Goal: Task Accomplishment & Management: Complete application form

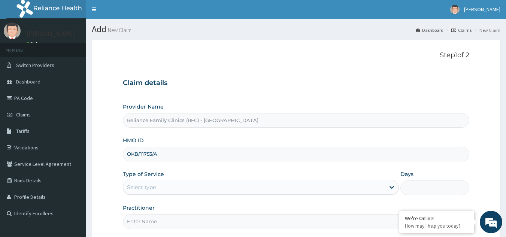
scroll to position [64, 0]
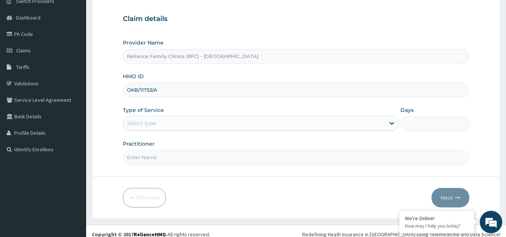
type input "OKB/11753/A"
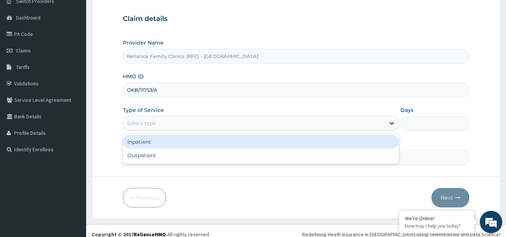
click at [224, 126] on div "Select type" at bounding box center [254, 123] width 262 height 12
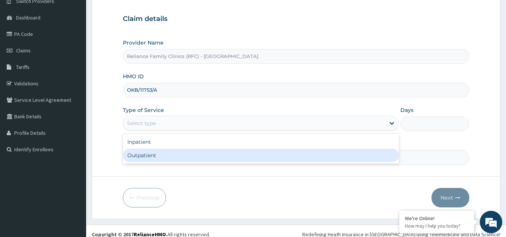
click at [193, 154] on div "Outpatient" at bounding box center [261, 155] width 276 height 13
type input "1"
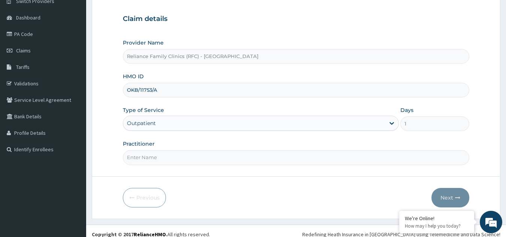
click at [193, 156] on input "Practitioner" at bounding box center [296, 157] width 347 height 15
drag, startPoint x: 194, startPoint y: 154, endPoint x: 182, endPoint y: 162, distance: 14.6
click at [182, 162] on input "Dr" at bounding box center [296, 157] width 347 height 15
type input "Dr Alliyah"
click at [460, 196] on icon "button" at bounding box center [457, 197] width 5 height 5
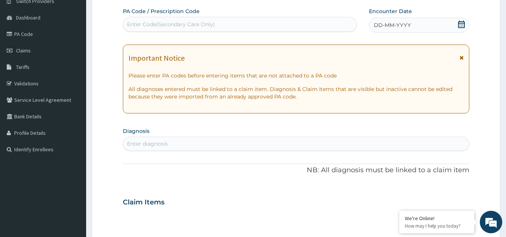
click at [266, 142] on div "Enter diagnosis" at bounding box center [296, 144] width 346 height 12
type input "mala"
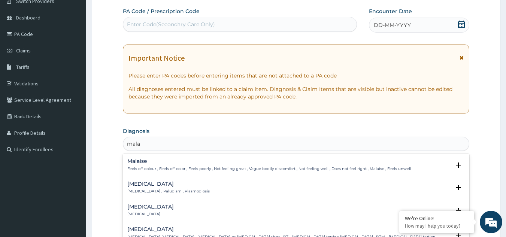
click at [141, 191] on p "Malaria , Paludism , Plasmodiosis" at bounding box center [168, 191] width 82 height 5
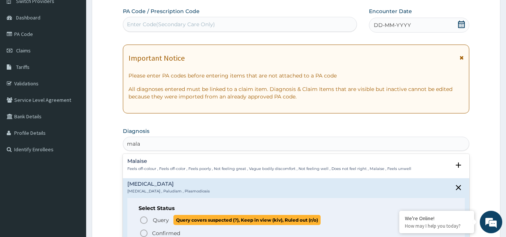
click at [145, 219] on icon "status option query" at bounding box center [143, 220] width 9 height 9
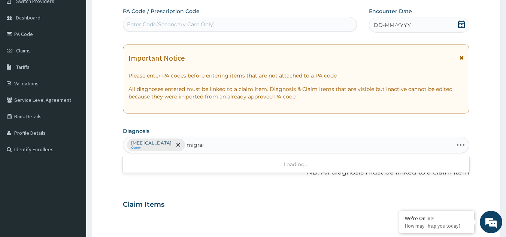
type input "migrain"
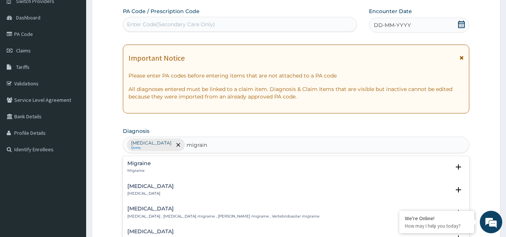
click at [133, 168] on div "Migraine Migraine" at bounding box center [139, 167] width 24 height 13
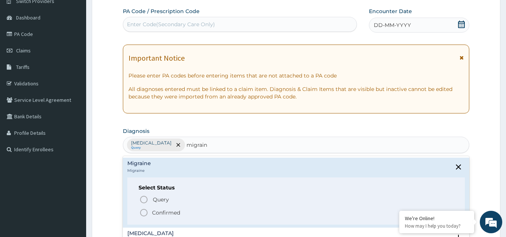
click at [153, 213] on p "Confirmed" at bounding box center [166, 212] width 28 height 7
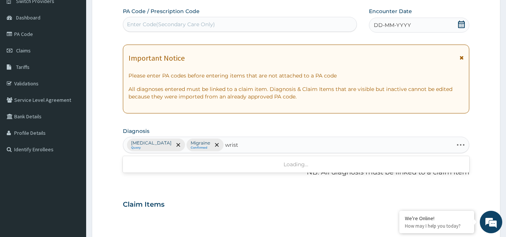
type input "wrist pai"
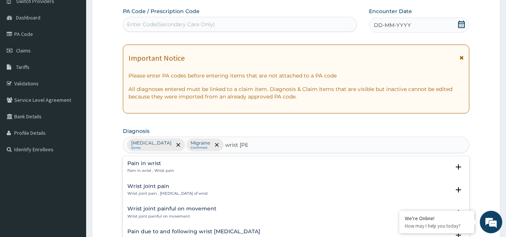
click at [147, 166] on h4 "Pain in wrist" at bounding box center [150, 164] width 47 height 6
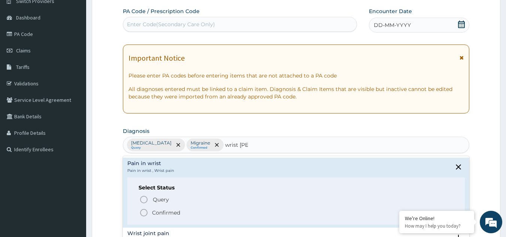
click at [151, 212] on span "Confirmed" at bounding box center [296, 212] width 315 height 9
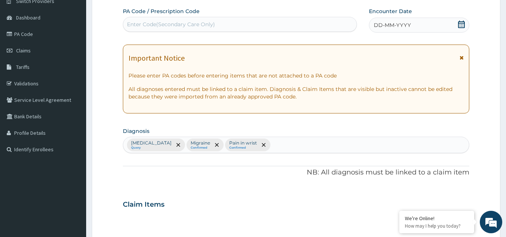
click at [463, 58] on icon at bounding box center [462, 57] width 4 height 5
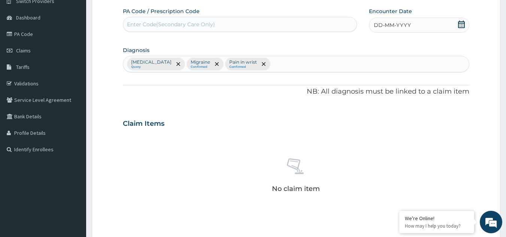
click at [431, 26] on div "DD-MM-YYYY" at bounding box center [419, 25] width 100 height 15
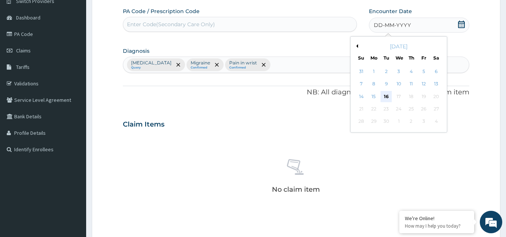
click at [384, 96] on div "16" at bounding box center [386, 96] width 11 height 11
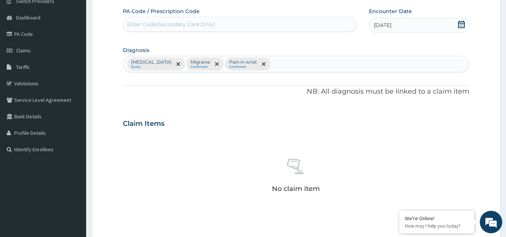
scroll to position [222, 0]
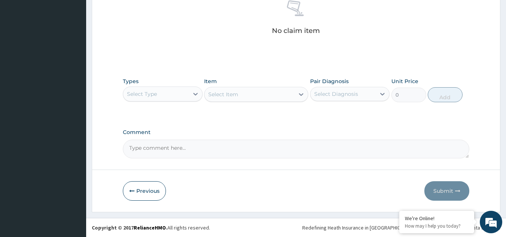
click at [183, 88] on div "Select Type" at bounding box center [156, 94] width 66 height 12
type input "pr"
click at [179, 112] on div "Procedures" at bounding box center [163, 112] width 80 height 13
click at [245, 96] on div "Select Item" at bounding box center [256, 94] width 104 height 15
click at [257, 108] on div "Types Procedures Item Select Item Pair Diagnosis Select Diagnosis Unit Price 0 …" at bounding box center [296, 95] width 347 height 43
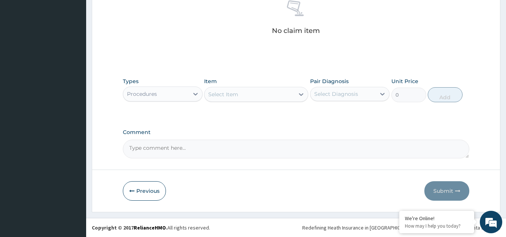
click at [253, 98] on div "Select Item" at bounding box center [250, 94] width 90 height 12
type input ";"
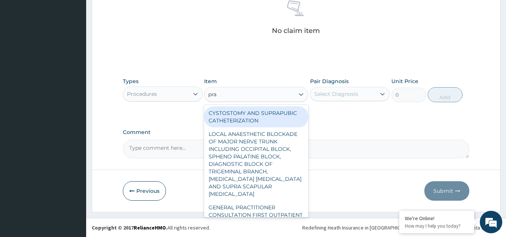
type input "prac"
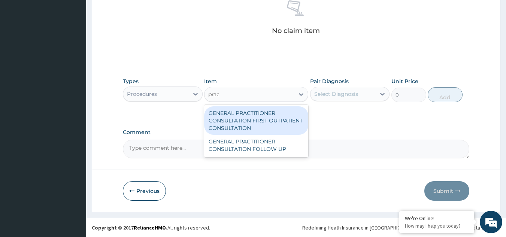
click at [253, 111] on div "GENERAL PRACTITIONER CONSULTATION FIRST OUTPATIENT CONSULTATION" at bounding box center [256, 120] width 104 height 28
type input "3370.125"
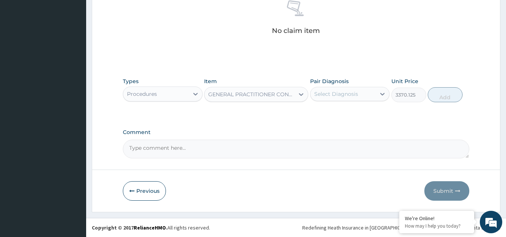
click at [332, 96] on div "Select Diagnosis" at bounding box center [336, 93] width 44 height 7
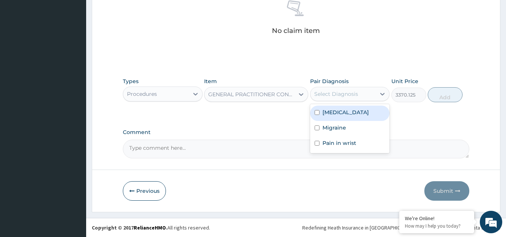
click at [332, 115] on label "Malaria" at bounding box center [346, 112] width 46 height 7
checkbox input "true"
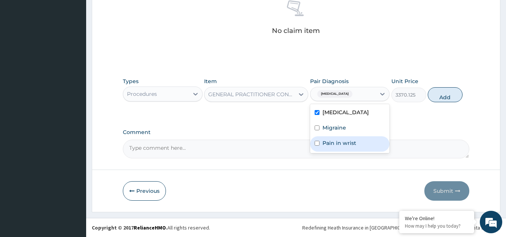
click at [332, 139] on label "Pain in wrist" at bounding box center [340, 142] width 34 height 7
checkbox input "true"
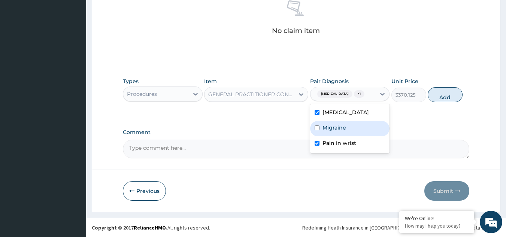
click at [332, 125] on label "Migraine" at bounding box center [335, 127] width 24 height 7
checkbox input "true"
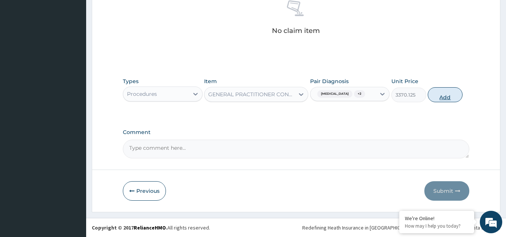
click at [446, 95] on button "Add" at bounding box center [445, 94] width 35 height 15
type input "0"
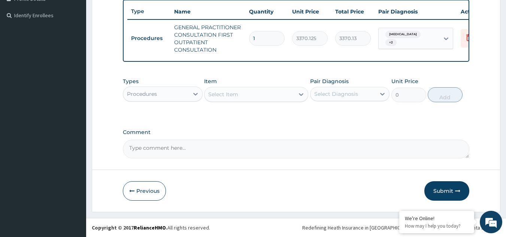
scroll to position [204, 0]
click at [180, 88] on div "Procedures" at bounding box center [156, 94] width 66 height 12
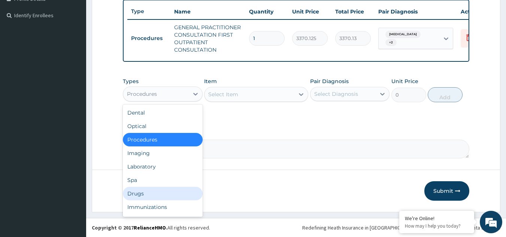
click at [159, 195] on div "Drugs" at bounding box center [163, 193] width 80 height 13
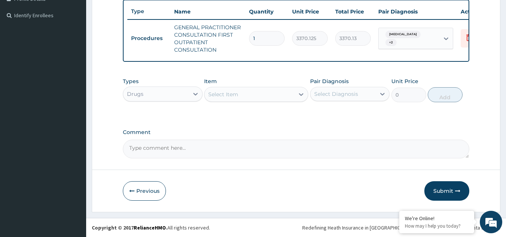
click at [251, 94] on div "Select Item" at bounding box center [250, 94] width 90 height 12
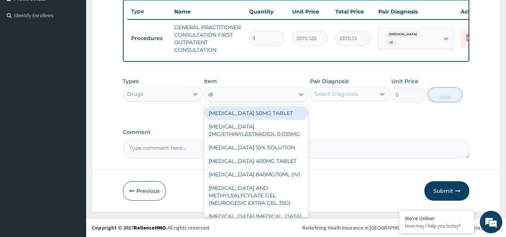
type input "dih"
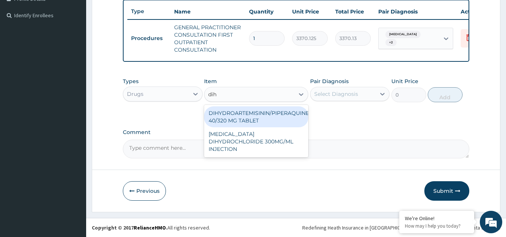
click at [260, 125] on div "DIHYDROARTEMISININ/PIPERAQUINE 40/320 MG TABLET" at bounding box center [256, 116] width 104 height 21
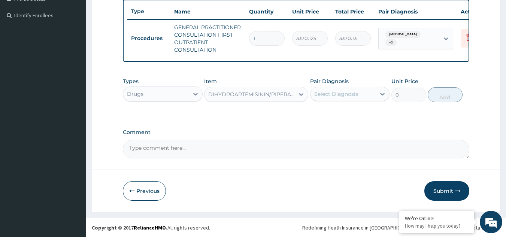
type input "228"
click at [338, 101] on div "Pair Diagnosis Select Diagnosis" at bounding box center [350, 90] width 80 height 25
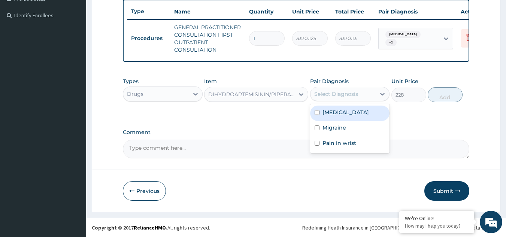
click at [338, 89] on div "Select Diagnosis" at bounding box center [344, 94] width 66 height 12
click at [332, 118] on div "Malaria" at bounding box center [350, 113] width 80 height 15
checkbox input "true"
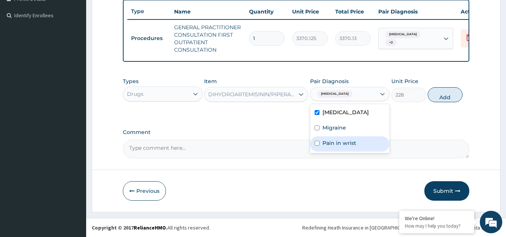
click at [329, 138] on div "Pain in wrist" at bounding box center [350, 143] width 80 height 15
checkbox input "true"
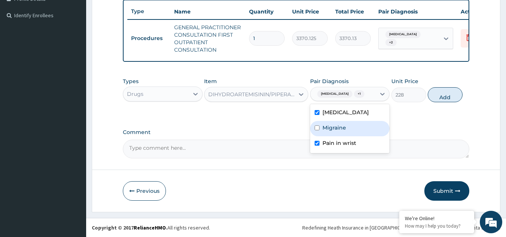
click at [327, 131] on label "Migraine" at bounding box center [335, 127] width 24 height 7
checkbox input "true"
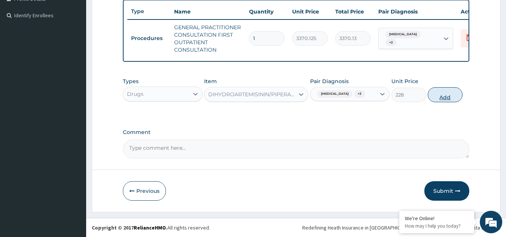
click at [462, 91] on button "Add" at bounding box center [445, 94] width 35 height 15
type input "0"
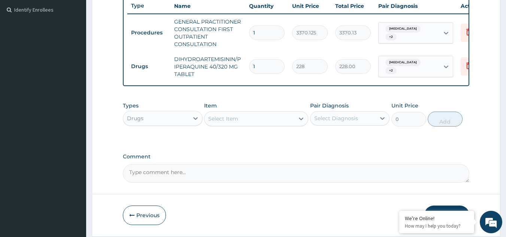
drag, startPoint x: 263, startPoint y: 72, endPoint x: 216, endPoint y: 59, distance: 49.0
click at [216, 59] on tr "Drugs DIHYDROARTEMISININ/PIPERAQUINE 40/320 MG TABLET 1 228 228.00 Malaria + 2 …" at bounding box center [310, 67] width 367 height 30
type input "9"
type input "2052.00"
type input "9"
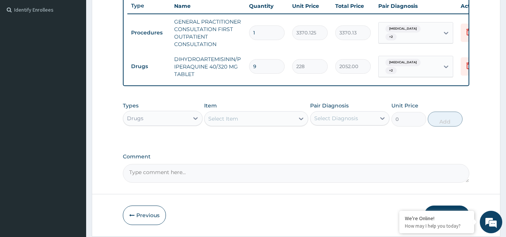
click at [236, 123] on div "Select Item" at bounding box center [223, 118] width 30 height 7
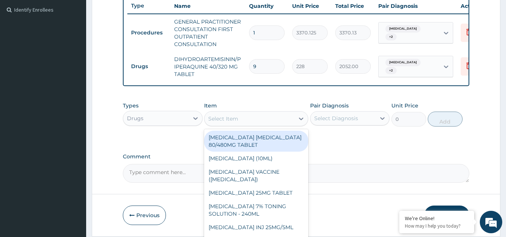
paste input "Sumatriptan"
type input "Sumatriptan"
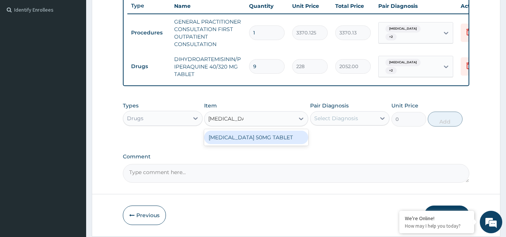
click at [241, 144] on div "SUMATRIPTAN 50MG TABLET" at bounding box center [256, 137] width 104 height 13
type input "1020"
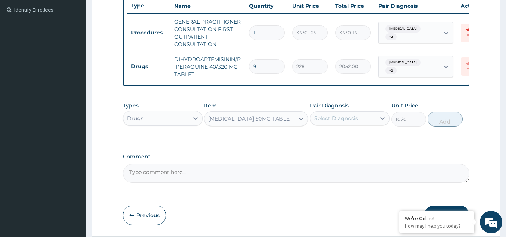
click at [345, 122] on div "Select Diagnosis" at bounding box center [336, 118] width 44 height 7
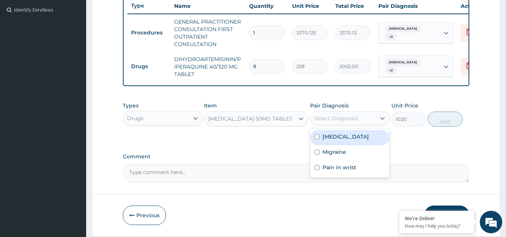
click at [345, 144] on div "Malaria" at bounding box center [350, 137] width 80 height 15
checkbox input "true"
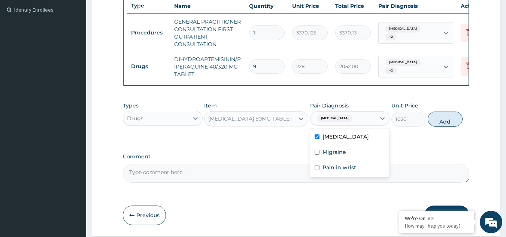
click at [342, 161] on div "Migraine" at bounding box center [350, 152] width 80 height 15
checkbox input "true"
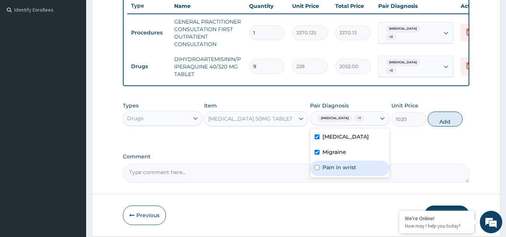
click at [341, 171] on label "Pain in wrist" at bounding box center [340, 167] width 34 height 7
checkbox input "true"
click at [441, 125] on button "Add" at bounding box center [445, 119] width 35 height 15
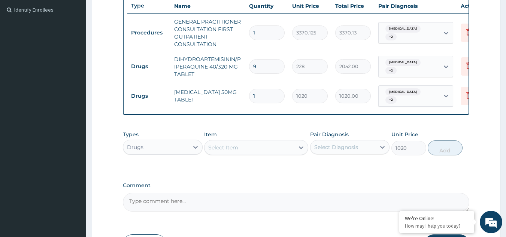
type input "0"
click at [264, 97] on input "1" at bounding box center [267, 96] width 36 height 15
type input "14"
type input "14280.00"
type input "14"
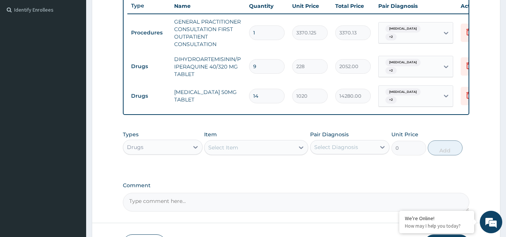
click at [248, 150] on div "Select Item" at bounding box center [250, 148] width 90 height 12
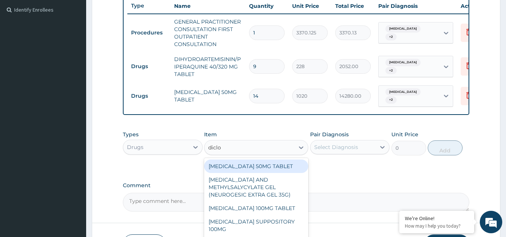
type input "diclom"
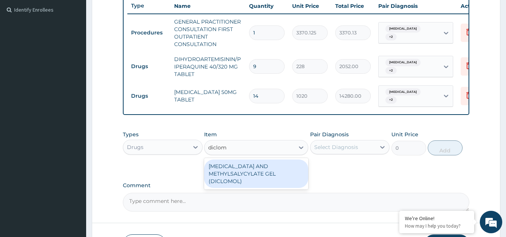
click at [254, 176] on div "DICLOFENAC AND METHYLSALYCYLATE GEL (DICLOMOL)" at bounding box center [256, 174] width 104 height 28
type input "1437.5"
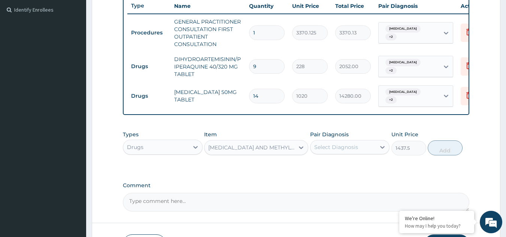
click at [331, 151] on div "Select Diagnosis" at bounding box center [336, 147] width 44 height 7
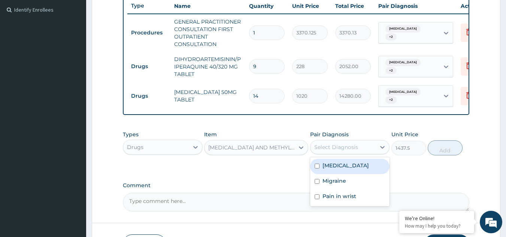
click at [331, 173] on div "Malaria" at bounding box center [350, 166] width 80 height 15
checkbox input "true"
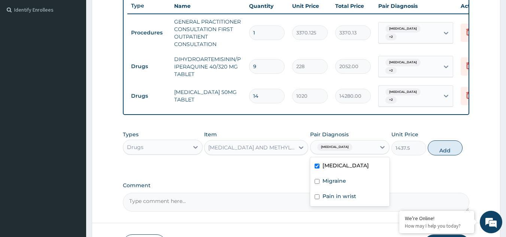
click at [331, 178] on div "Migraine" at bounding box center [350, 181] width 80 height 15
checkbox input "true"
click at [328, 205] on div "Pain in wrist" at bounding box center [350, 197] width 80 height 15
checkbox input "true"
click at [432, 148] on button "Add" at bounding box center [445, 148] width 35 height 15
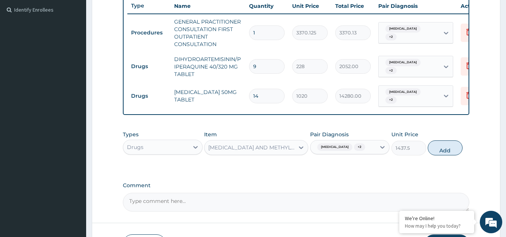
type input "0"
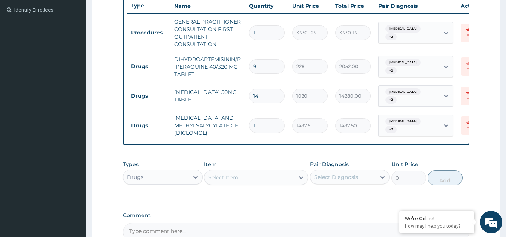
click at [220, 181] on div "Select Item" at bounding box center [223, 177] width 30 height 7
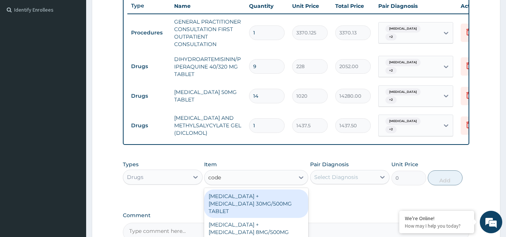
type input "codei"
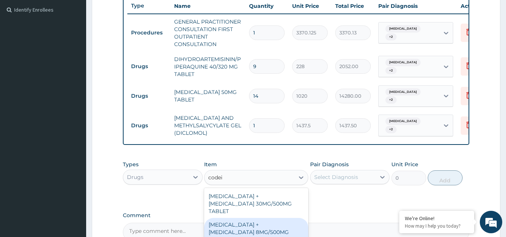
click at [268, 226] on div "PARACETAMOL + CODEINE 8MG/500MG TABLET" at bounding box center [256, 232] width 104 height 28
type input "343.2000122070312"
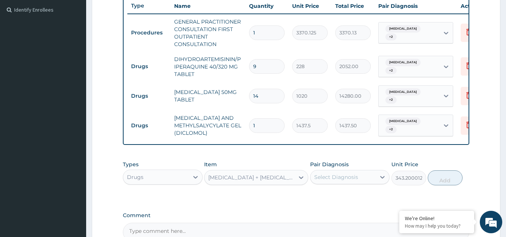
click at [355, 189] on div "Types Drugs Item PARACETAMOL + CODEINE 8MG/500MG TABLET Pair Diagnosis Select D…" at bounding box center [296, 173] width 347 height 32
click at [348, 178] on div "Select Diagnosis" at bounding box center [336, 176] width 44 height 7
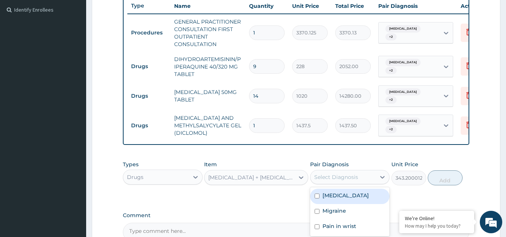
click at [338, 199] on label "Malaria" at bounding box center [346, 195] width 46 height 7
checkbox input "true"
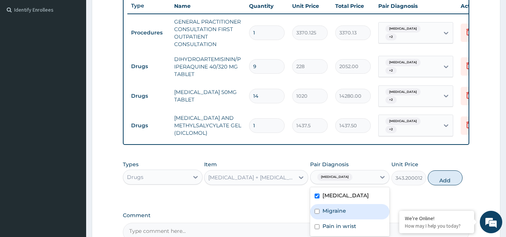
click at [337, 215] on label "Migraine" at bounding box center [335, 210] width 24 height 7
checkbox input "true"
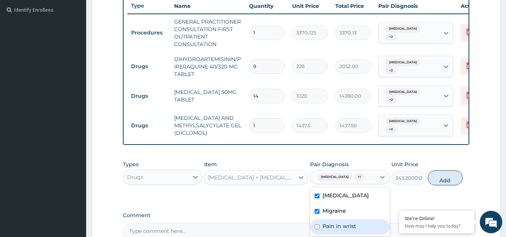
click at [336, 225] on label "Pain in wrist" at bounding box center [340, 226] width 34 height 7
checkbox input "true"
click at [434, 185] on button "Add" at bounding box center [445, 177] width 35 height 15
type input "0"
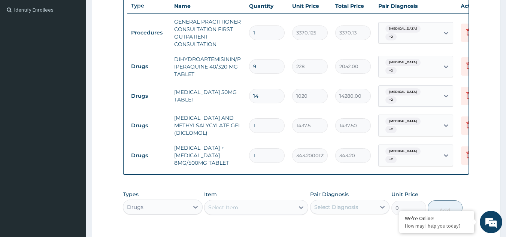
type input "12"
type input "4118.40"
type input "12"
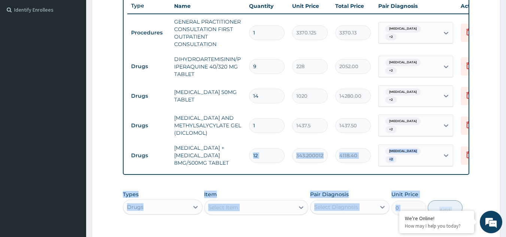
drag, startPoint x: 287, startPoint y: 218, endPoint x: 287, endPoint y: 248, distance: 30.0
click at [287, 237] on html "R EL Toggle navigation Olanike Jegede Olanike Jegede - olanike@getreliancehealt…" at bounding box center [253, 73] width 506 height 554
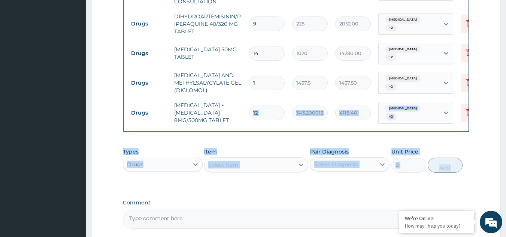
scroll to position [320, 0]
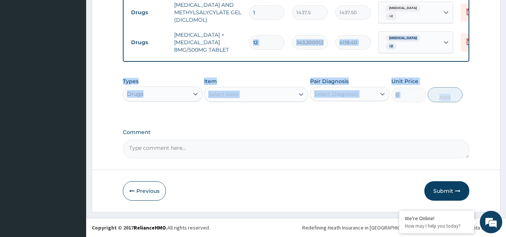
click at [246, 91] on div "Select Item" at bounding box center [250, 94] width 90 height 12
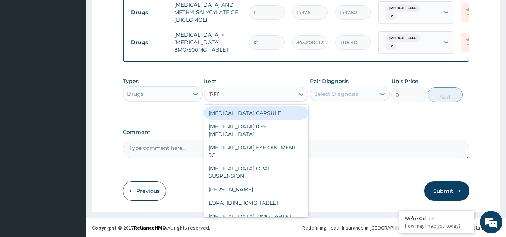
type input "lorat"
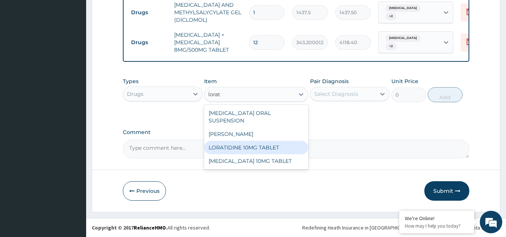
click at [246, 144] on div "LORATIDINE 10MG TABLET" at bounding box center [256, 147] width 104 height 13
type input "96"
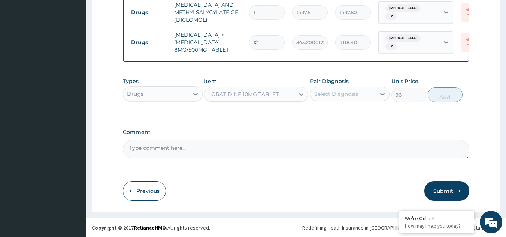
click at [337, 102] on div "Pair Diagnosis Select Diagnosis" at bounding box center [350, 90] width 80 height 25
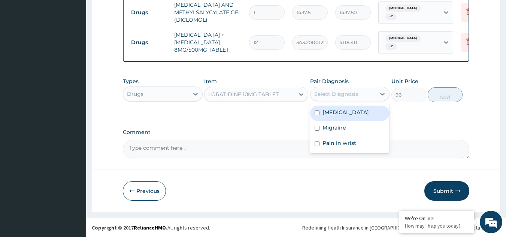
click at [336, 96] on div "Select Diagnosis" at bounding box center [336, 93] width 44 height 7
click at [330, 117] on div "Malaria" at bounding box center [350, 113] width 80 height 15
checkbox input "true"
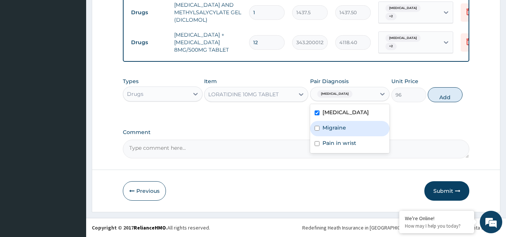
click at [329, 124] on label "Migraine" at bounding box center [335, 127] width 24 height 7
checkbox input "true"
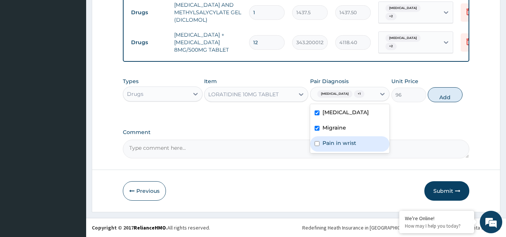
click at [326, 146] on label "Pain in wrist" at bounding box center [340, 142] width 34 height 7
checkbox input "true"
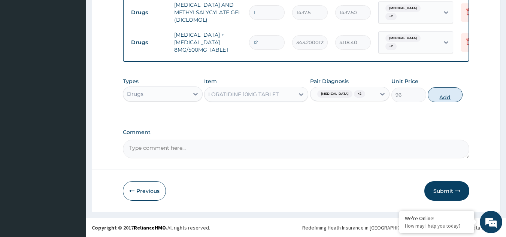
click at [432, 94] on button "Add" at bounding box center [445, 94] width 35 height 15
type input "0"
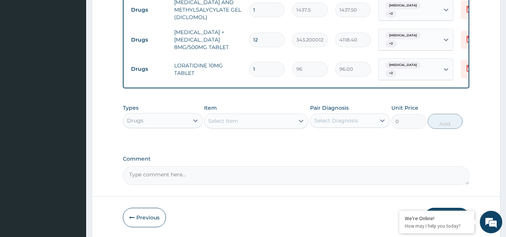
drag, startPoint x: 251, startPoint y: 67, endPoint x: 226, endPoint y: 67, distance: 25.5
click at [226, 67] on tr "Drugs LORATIDINE 10MG TABLET 1 96 96.00 Malaria + 2 Delete" at bounding box center [310, 69] width 367 height 29
type input "5"
type input "480.00"
type input "5"
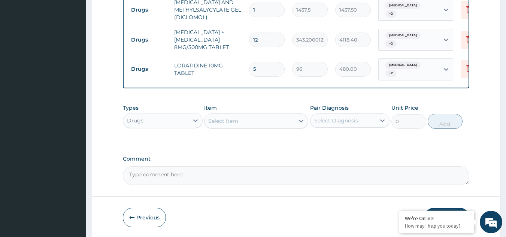
click at [241, 119] on div "Select Item" at bounding box center [250, 121] width 90 height 12
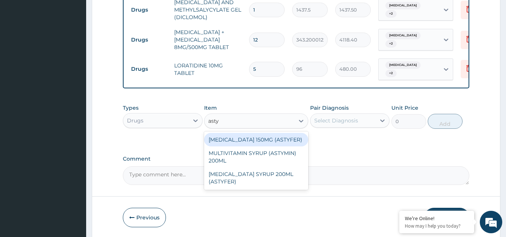
type input "astyf"
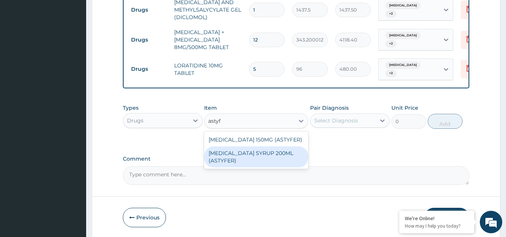
click at [249, 154] on div "FERROUS SULPHATE SYRUP 200ML (ASTYFER)" at bounding box center [256, 157] width 104 height 21
type input "5681"
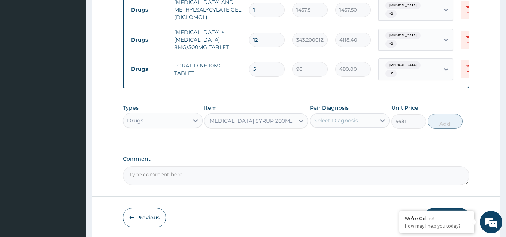
click at [346, 124] on div "Select Diagnosis" at bounding box center [344, 121] width 66 height 12
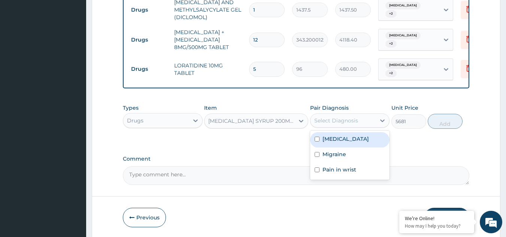
click at [342, 140] on label "Malaria" at bounding box center [346, 138] width 46 height 7
checkbox input "true"
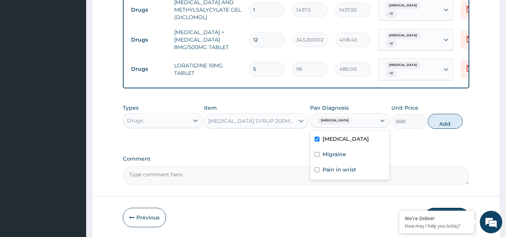
click at [340, 156] on label "Migraine" at bounding box center [335, 154] width 24 height 7
checkbox input "true"
click at [340, 170] on label "Pain in wrist" at bounding box center [340, 169] width 34 height 7
checkbox input "true"
click at [441, 119] on button "Add" at bounding box center [445, 121] width 35 height 15
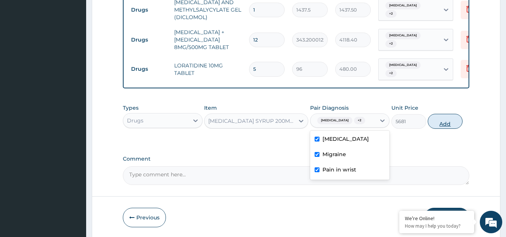
type input "0"
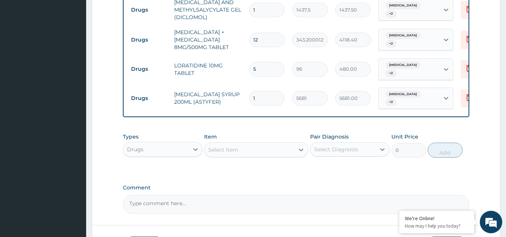
scroll to position [112, 0]
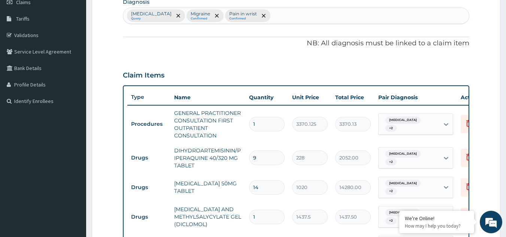
click at [277, 21] on div "Malaria Query Migraine Confirmed Pain in wrist Confirmed" at bounding box center [296, 16] width 346 height 16
type input "upper respirat"
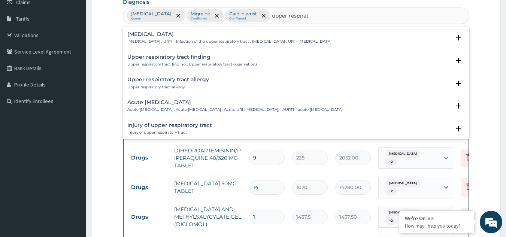
click at [218, 43] on p "Upper respiratory infection , URTI - Infection of the upper respiratory tract ,…" at bounding box center [229, 41] width 204 height 5
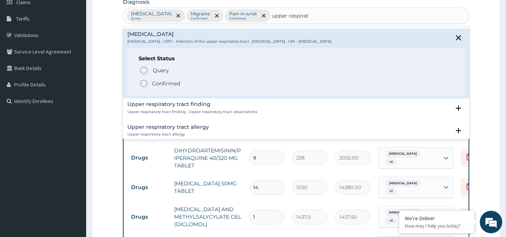
click at [169, 82] on p "Confirmed" at bounding box center [166, 83] width 28 height 7
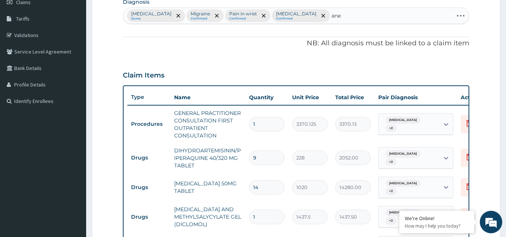
type input "anem"
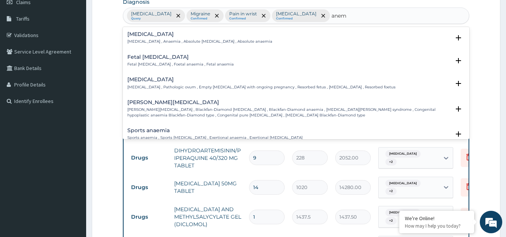
click at [177, 39] on div "Anemia Anemia , Anaemia , Absolute anemia , Absolute anaemia" at bounding box center [199, 37] width 145 height 13
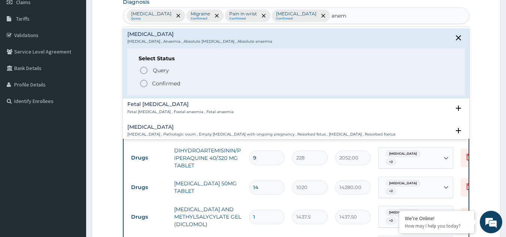
click at [160, 87] on p "Confirmed" at bounding box center [166, 83] width 28 height 7
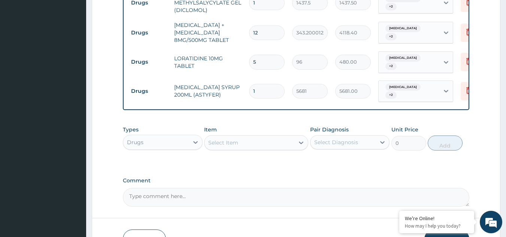
scroll to position [371, 0]
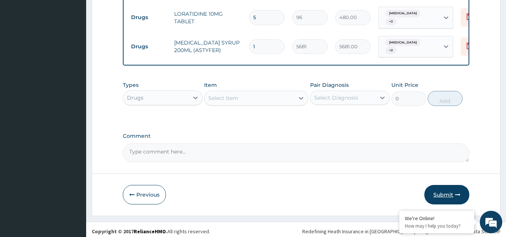
click at [446, 191] on button "Submit" at bounding box center [447, 194] width 45 height 19
click at [449, 196] on button "Submit" at bounding box center [447, 194] width 45 height 19
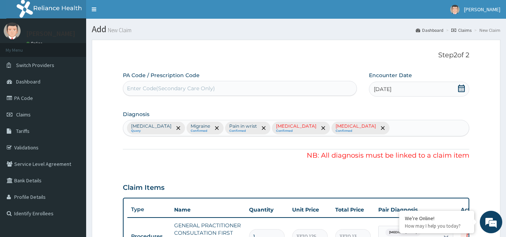
scroll to position [207, 0]
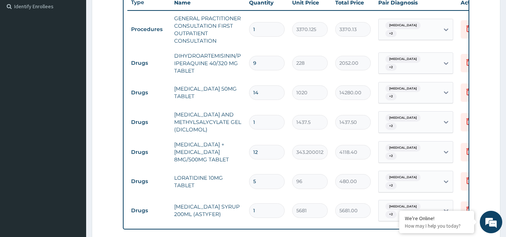
click at [429, 26] on div "Malaria + 2" at bounding box center [409, 29] width 61 height 21
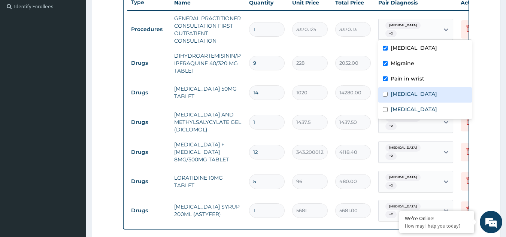
click at [415, 95] on label "Upper respiratory infection" at bounding box center [414, 93] width 46 height 7
checkbox input "true"
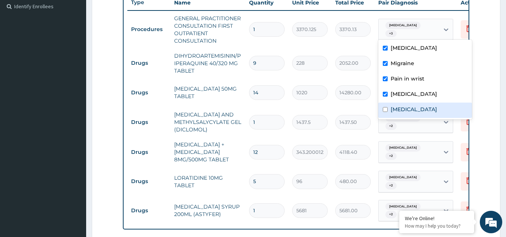
click at [408, 106] on label "Anemia" at bounding box center [414, 109] width 46 height 7
checkbox input "true"
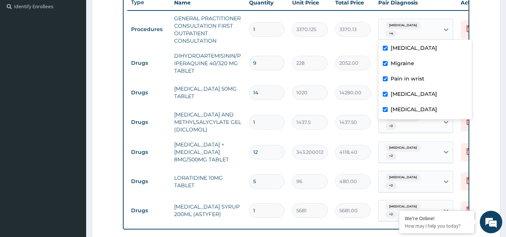
scroll to position [239, 0]
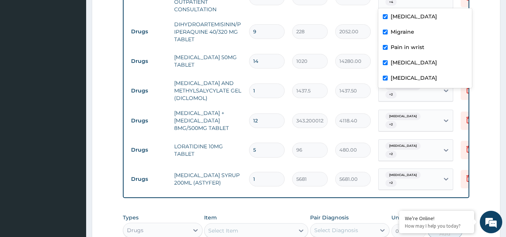
click at [437, 169] on div "Malaria + 2" at bounding box center [409, 179] width 61 height 21
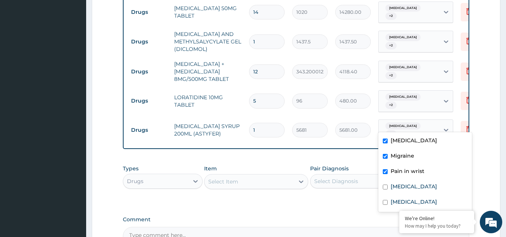
scroll to position [316, 0]
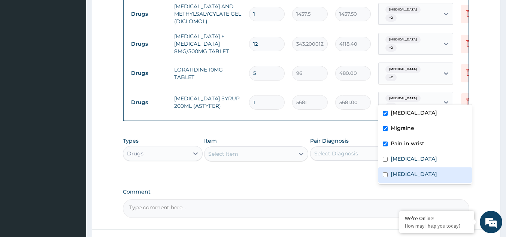
click at [410, 170] on label "Anemia" at bounding box center [414, 173] width 46 height 7
checkbox input "true"
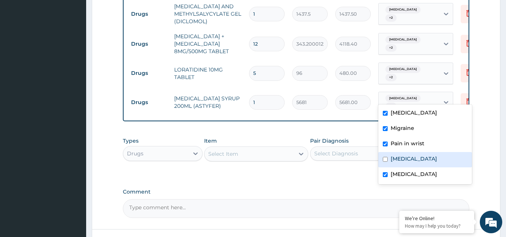
click at [412, 161] on label "Upper respiratory infection" at bounding box center [414, 158] width 46 height 7
checkbox input "true"
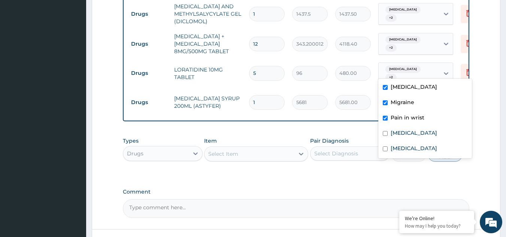
click at [429, 64] on div "Malaria + 2" at bounding box center [409, 73] width 61 height 21
click at [407, 132] on label "Upper respiratory infection" at bounding box center [414, 132] width 46 height 7
checkbox input "true"
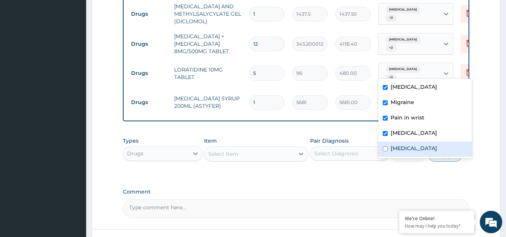
click at [402, 144] on div "Anemia" at bounding box center [425, 149] width 94 height 15
checkbox input "true"
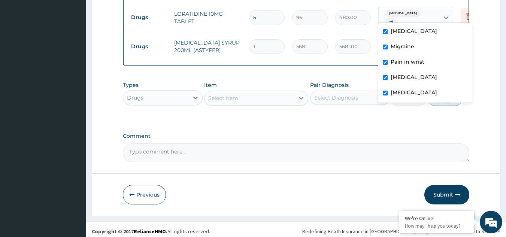
click at [456, 192] on icon "button" at bounding box center [457, 194] width 5 height 5
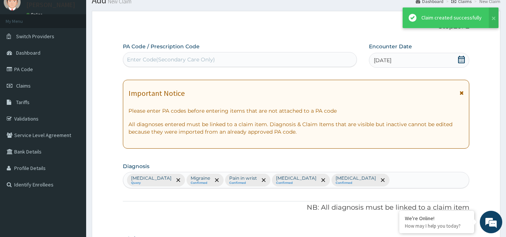
scroll to position [371, 0]
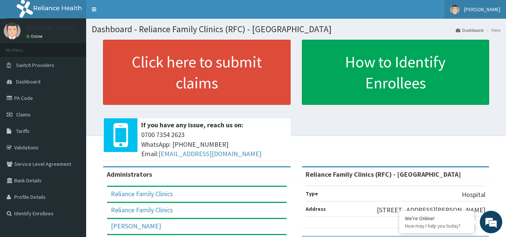
click at [478, 8] on span "[PERSON_NAME]" at bounding box center [482, 9] width 36 height 7
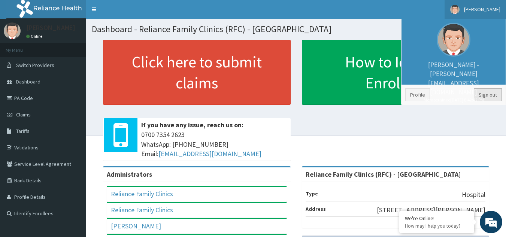
click at [488, 95] on link "Sign out" at bounding box center [488, 94] width 28 height 13
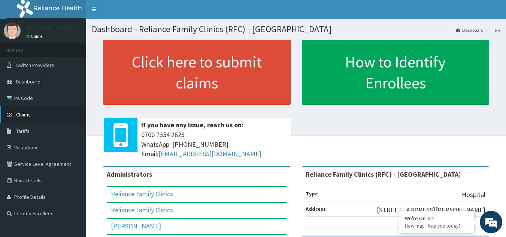
click at [26, 118] on link "Claims" at bounding box center [43, 114] width 86 height 16
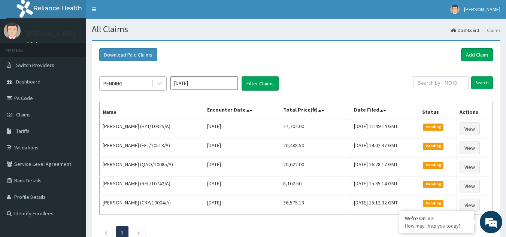
click at [137, 82] on div "PENDING" at bounding box center [126, 84] width 52 height 12
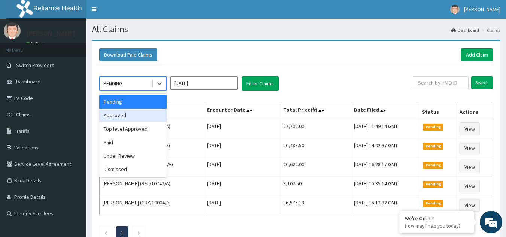
click at [127, 118] on div "Approved" at bounding box center [132, 115] width 67 height 13
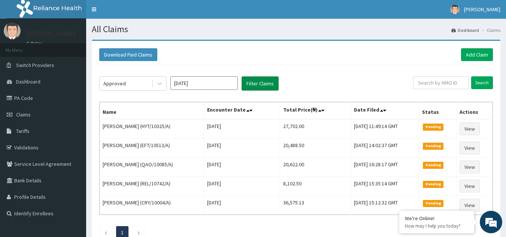
click at [260, 88] on button "Filter Claims" at bounding box center [260, 83] width 37 height 14
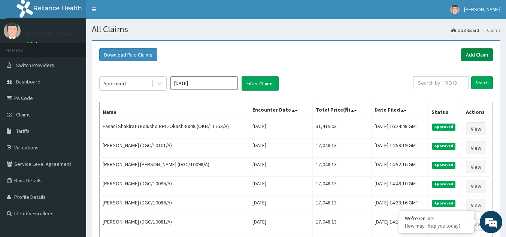
click at [489, 56] on link "Add Claim" at bounding box center [477, 54] width 32 height 13
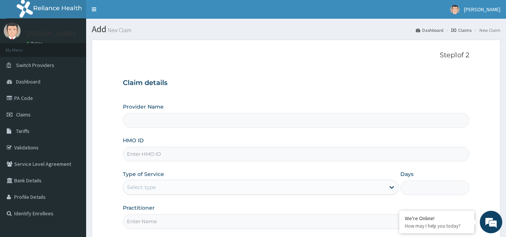
click at [197, 154] on input "HMO ID" at bounding box center [296, 154] width 347 height 15
paste input "CIP/10143/C"
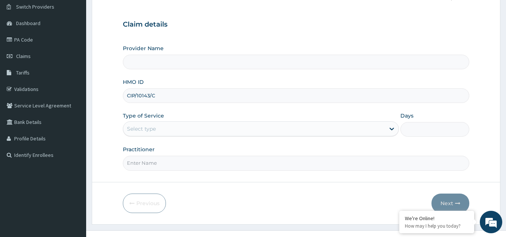
type input "CIP/10143/C"
click at [172, 135] on div "Select type" at bounding box center [261, 128] width 276 height 15
type input "Reliance Family Clinics (RFC) - [GEOGRAPHIC_DATA]"
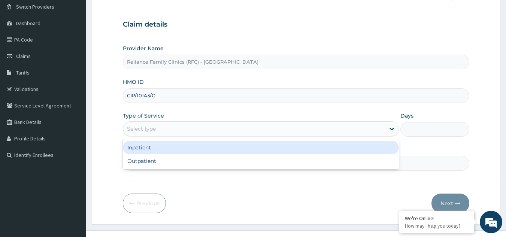
click at [193, 133] on div "Select type" at bounding box center [254, 129] width 262 height 12
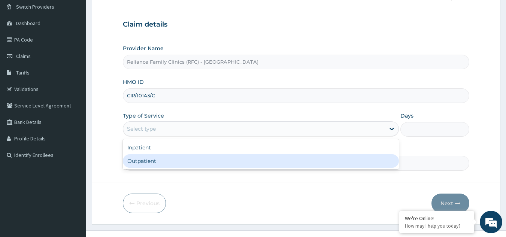
click at [187, 159] on div "Outpatient" at bounding box center [261, 160] width 276 height 13
type input "1"
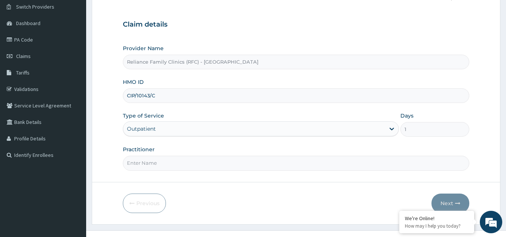
click at [198, 167] on input "Practitioner" at bounding box center [296, 163] width 347 height 15
type input "Dr Alliyah"
click at [441, 203] on button "Next" at bounding box center [451, 203] width 38 height 19
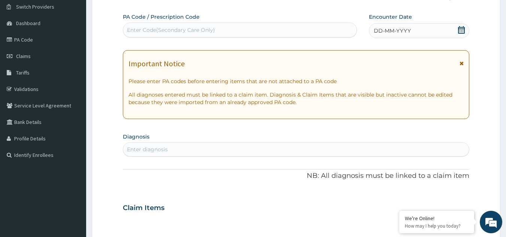
click at [241, 153] on div "Enter diagnosis" at bounding box center [296, 150] width 346 height 12
type input "gingi"
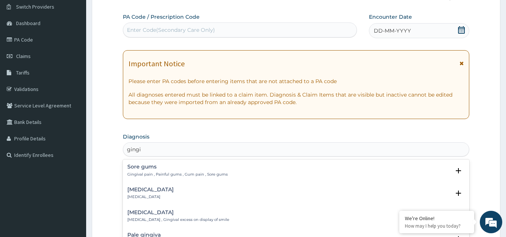
click at [148, 175] on p "Gingival pain , Painful gums , Gum pain , Sore gums" at bounding box center [177, 174] width 100 height 5
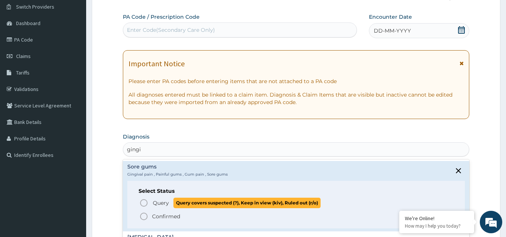
click at [153, 201] on span "Query" at bounding box center [161, 202] width 16 height 7
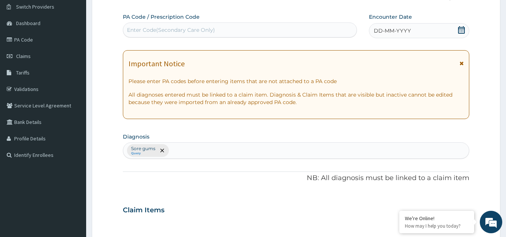
click at [460, 60] on span at bounding box center [462, 66] width 4 height 12
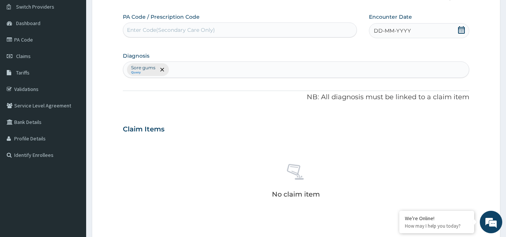
click at [446, 28] on div "DD-MM-YYYY" at bounding box center [419, 30] width 100 height 15
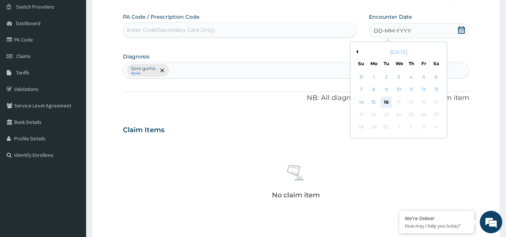
click at [383, 100] on div "16" at bounding box center [386, 102] width 11 height 11
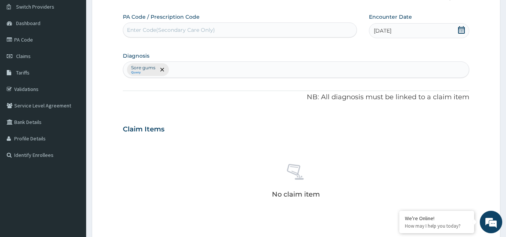
scroll to position [222, 0]
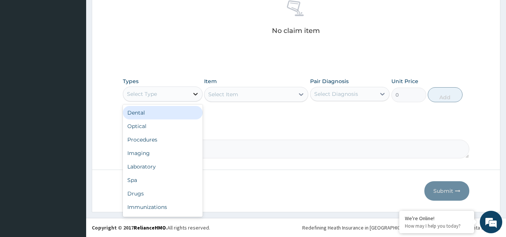
click at [189, 95] on div at bounding box center [195, 93] width 13 height 13
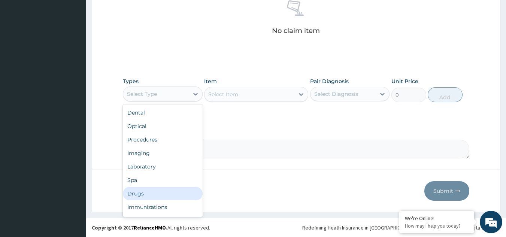
click at [156, 192] on div "Drugs" at bounding box center [163, 193] width 80 height 13
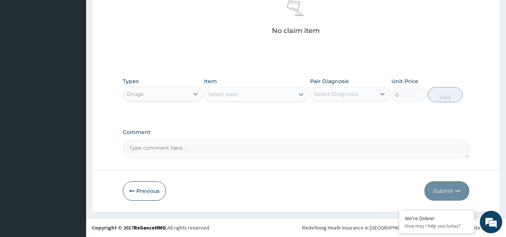
click at [248, 97] on div "Select Item" at bounding box center [250, 94] width 90 height 12
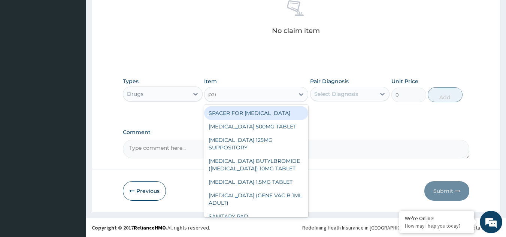
type input "para"
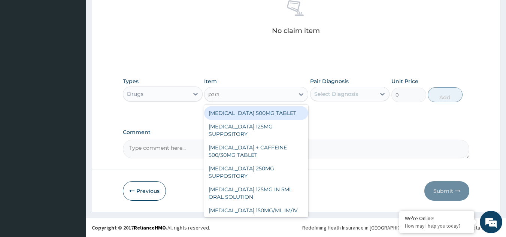
click at [259, 117] on div "PARACETAMOL 500MG TABLET" at bounding box center [256, 112] width 104 height 13
type input "30"
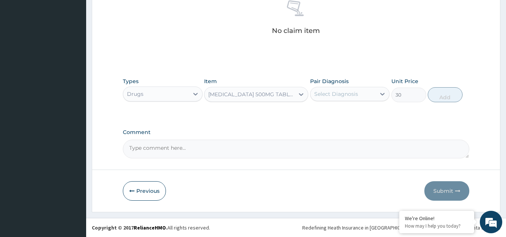
click at [347, 93] on div "Select Diagnosis" at bounding box center [336, 93] width 44 height 7
click at [346, 108] on div "Sore gums" at bounding box center [350, 113] width 80 height 15
checkbox input "true"
click at [435, 100] on button "Add" at bounding box center [445, 94] width 35 height 15
type input "0"
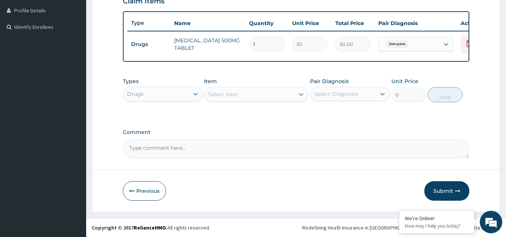
scroll to position [192, 0]
type input "18"
type input "540.00"
type input "18"
click at [130, 94] on div "Drugs" at bounding box center [135, 93] width 16 height 7
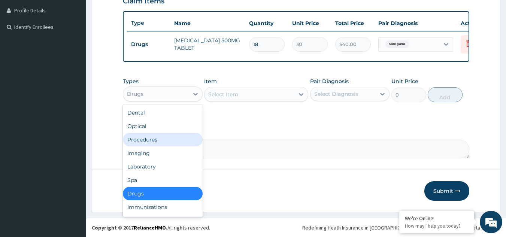
click at [154, 137] on div "Procedures" at bounding box center [163, 139] width 80 height 13
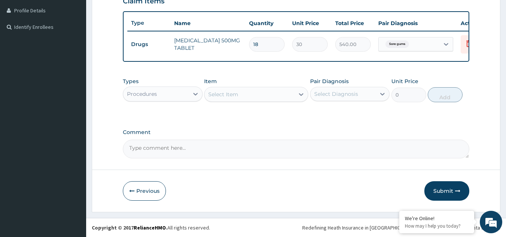
click at [250, 89] on div "Item Select Item" at bounding box center [256, 90] width 104 height 25
click at [252, 94] on div "Select Item" at bounding box center [250, 94] width 90 height 12
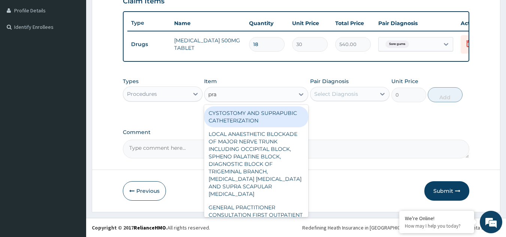
type input "prac"
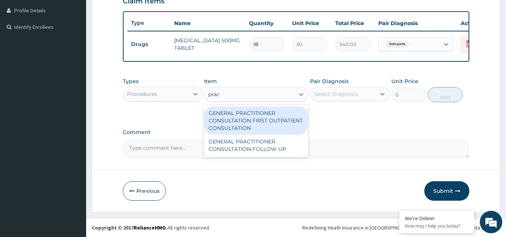
click at [276, 119] on div "GENERAL PRACTITIONER CONSULTATION FIRST OUTPATIENT CONSULTATION" at bounding box center [256, 120] width 104 height 28
type input "3370.125"
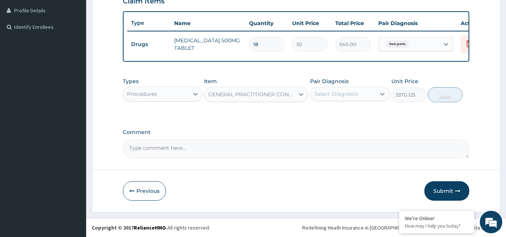
click at [342, 91] on div "Select Diagnosis" at bounding box center [336, 93] width 44 height 7
click at [340, 114] on label "Sore gums" at bounding box center [337, 112] width 29 height 7
checkbox input "true"
click at [441, 100] on button "Add" at bounding box center [445, 94] width 35 height 15
type input "0"
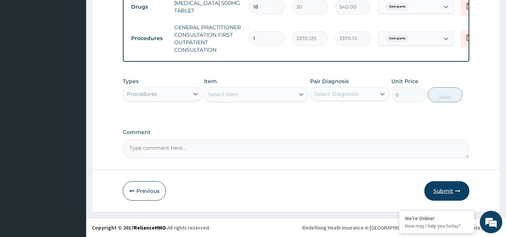
click at [431, 185] on button "Submit" at bounding box center [447, 190] width 45 height 19
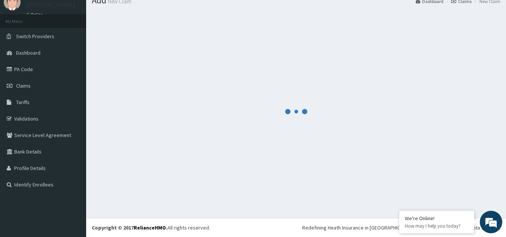
scroll to position [230, 0]
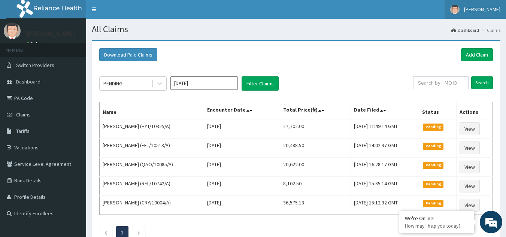
click at [494, 7] on span "[PERSON_NAME]" at bounding box center [482, 9] width 36 height 7
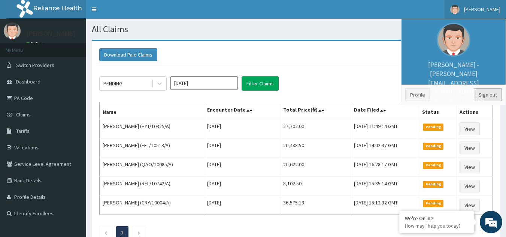
click at [485, 94] on link "Sign out" at bounding box center [488, 94] width 28 height 13
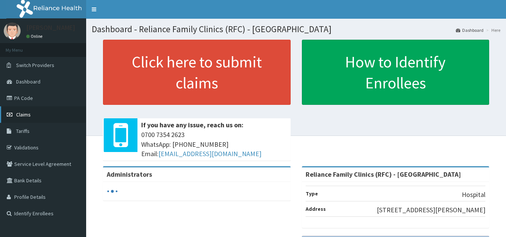
click at [16, 113] on link "Claims" at bounding box center [43, 114] width 86 height 16
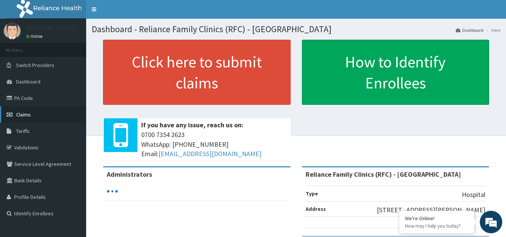
click at [22, 114] on span "Claims" at bounding box center [23, 114] width 15 height 7
